Goal: Book appointment/travel/reservation

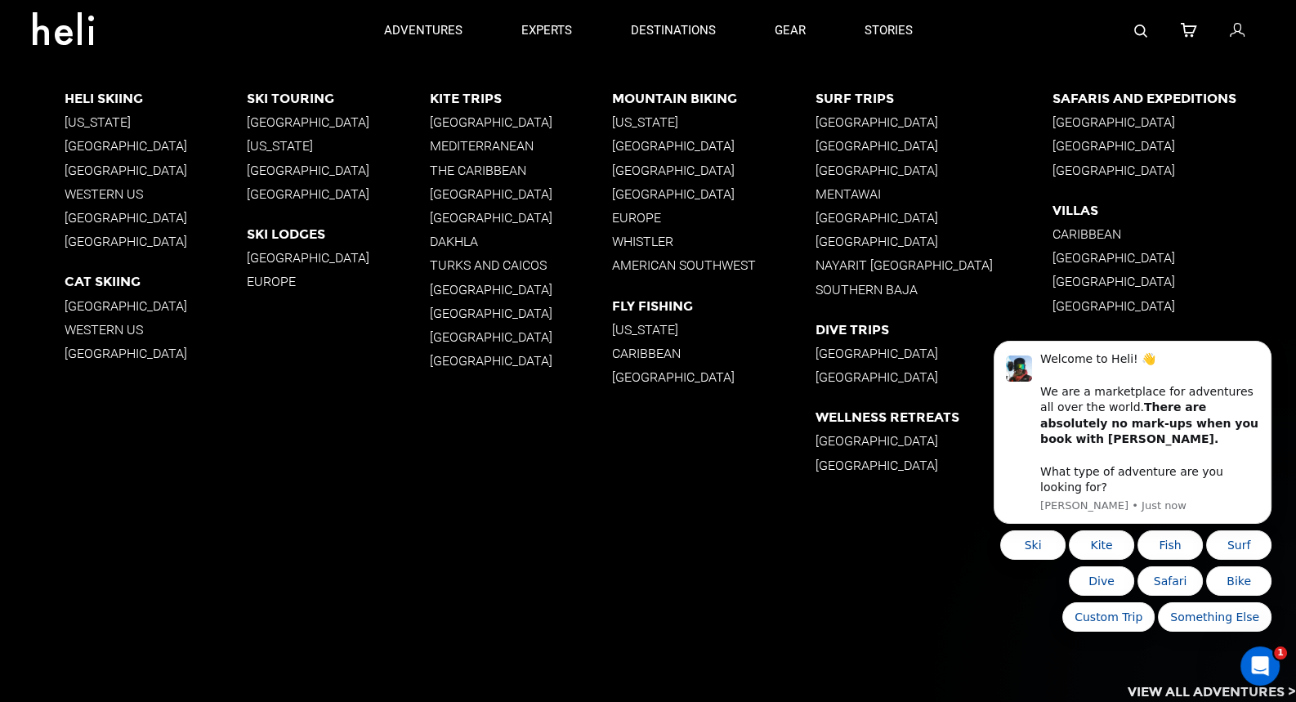
click at [645, 241] on p "Whistler" at bounding box center [713, 242] width 203 height 16
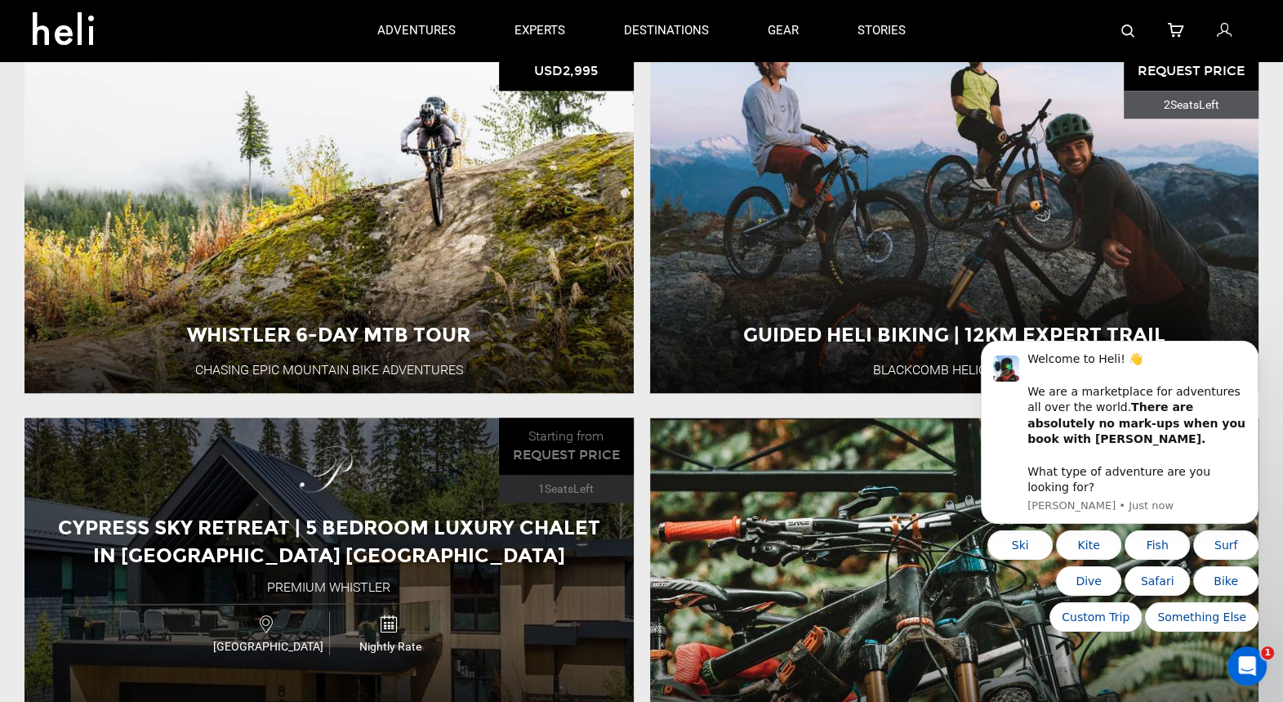
scroll to position [1634, 0]
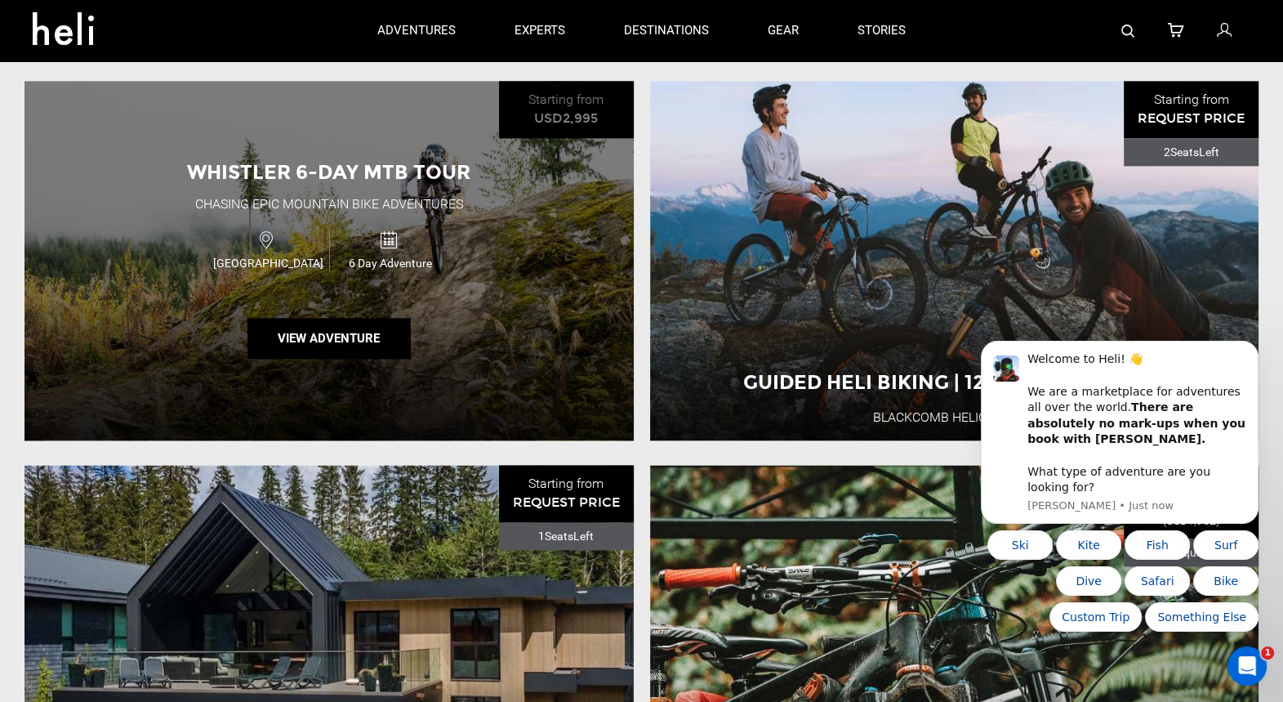
click at [328, 168] on span "Whistler 6-day MTB Tour" at bounding box center [328, 172] width 283 height 24
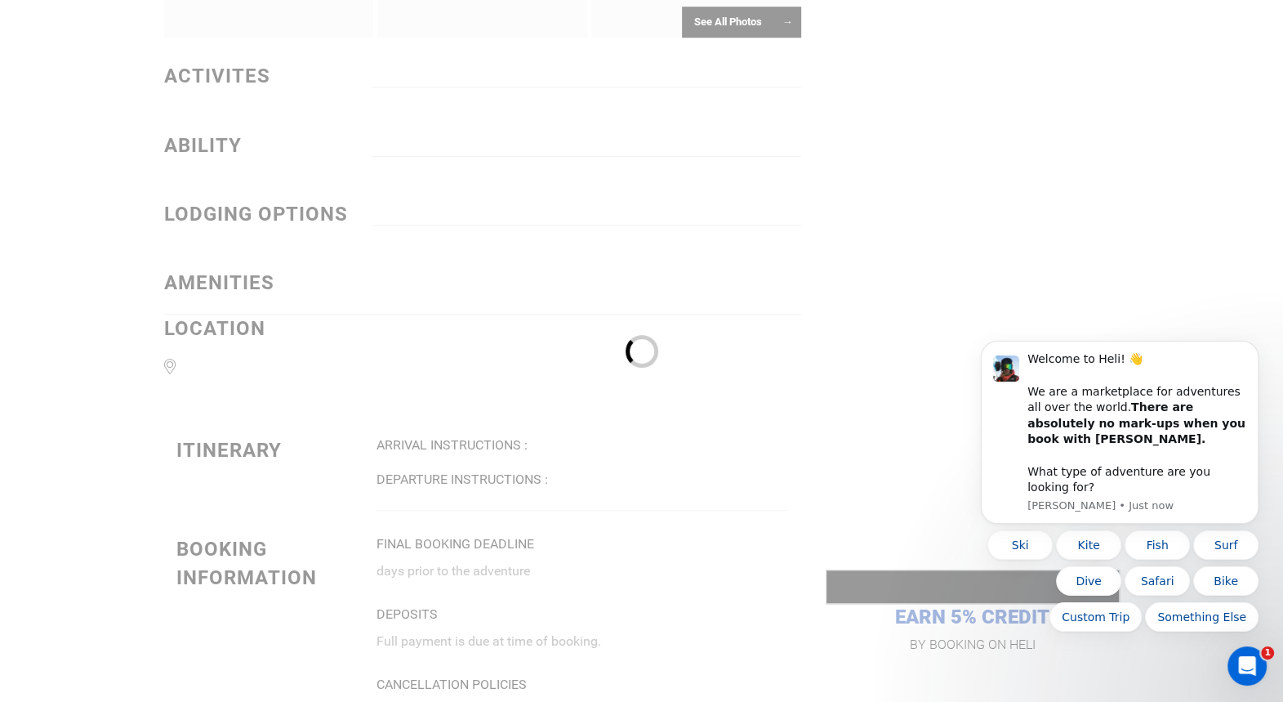
scroll to position [1307, 0]
